Goal: Task Accomplishment & Management: Manage account settings

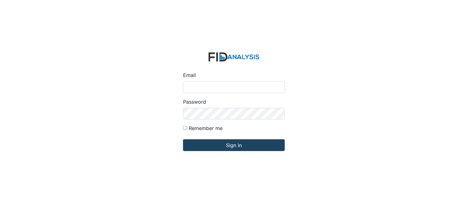
type input "[PERSON_NAME][EMAIL_ADDRESS][DOMAIN_NAME]"
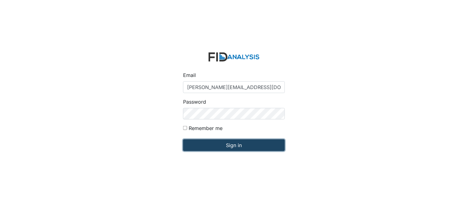
click at [227, 141] on input "Sign in" at bounding box center [234, 145] width 102 height 12
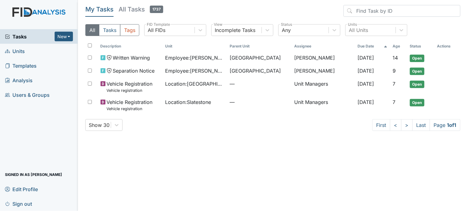
click at [25, 51] on link "Units" at bounding box center [39, 51] width 78 height 15
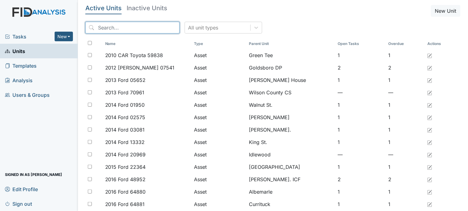
click at [110, 26] on input "search" at bounding box center [132, 28] width 94 height 12
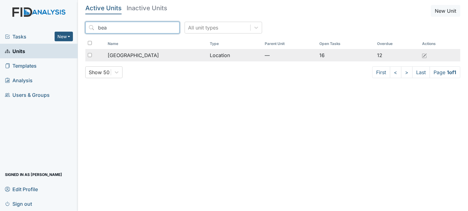
type input "bea"
click at [129, 57] on span "[GEOGRAPHIC_DATA]" at bounding box center [133, 55] width 51 height 7
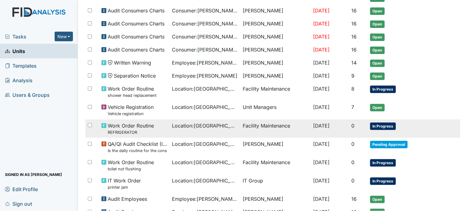
scroll to position [138, 0]
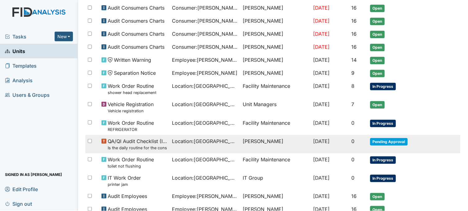
click at [187, 142] on span "Location : Beaufort Heights" at bounding box center [204, 140] width 65 height 7
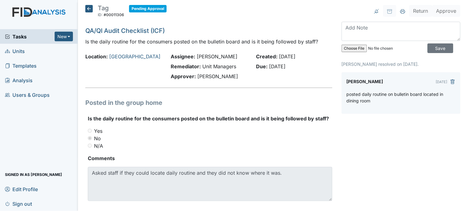
click at [89, 8] on icon at bounding box center [88, 8] width 7 height 7
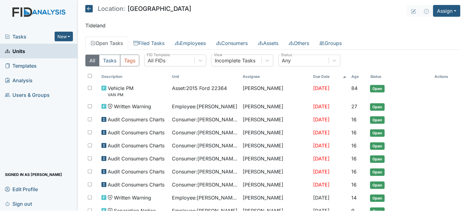
click at [16, 36] on span "Tasks" at bounding box center [30, 36] width 50 height 7
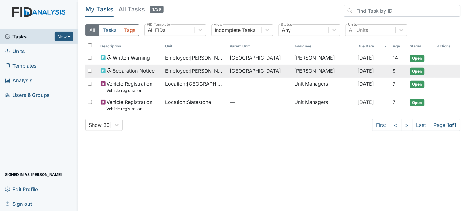
click at [89, 69] on input "checkbox" at bounding box center [90, 71] width 4 height 4
checkbox input "true"
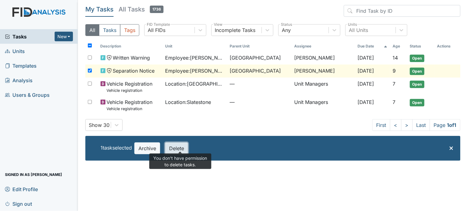
click at [179, 149] on button "Delete" at bounding box center [176, 148] width 23 height 12
click at [186, 151] on button "Delete" at bounding box center [176, 148] width 23 height 12
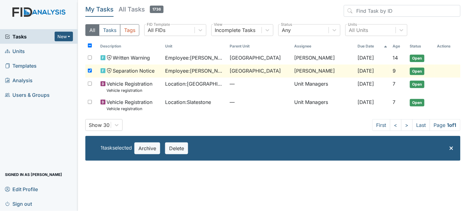
click at [190, 68] on span "Employee : Harris, Christa" at bounding box center [195, 70] width 60 height 7
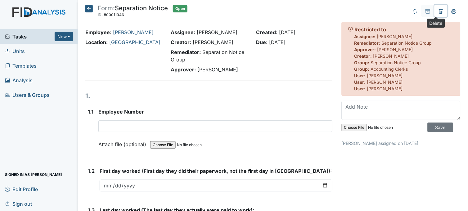
click at [438, 10] on icon at bounding box center [440, 11] width 5 height 5
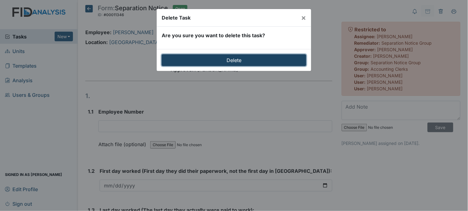
click at [249, 59] on input "Delete" at bounding box center [234, 60] width 145 height 12
